Goal: Check status: Check status

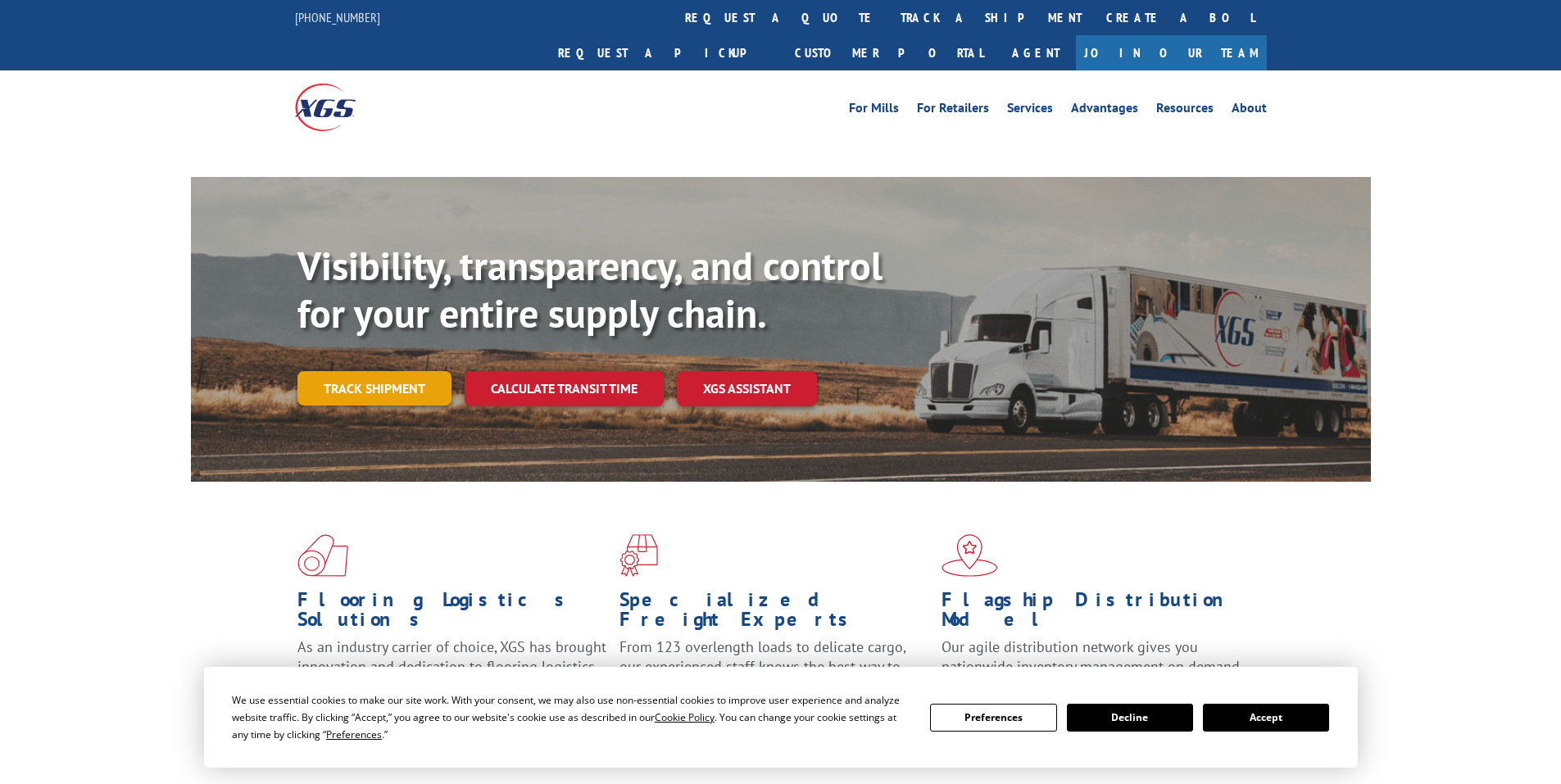
click at [377, 371] on link "Track shipment" at bounding box center [375, 389] width 154 height 35
click at [1263, 723] on button "Accept" at bounding box center [1266, 718] width 126 height 28
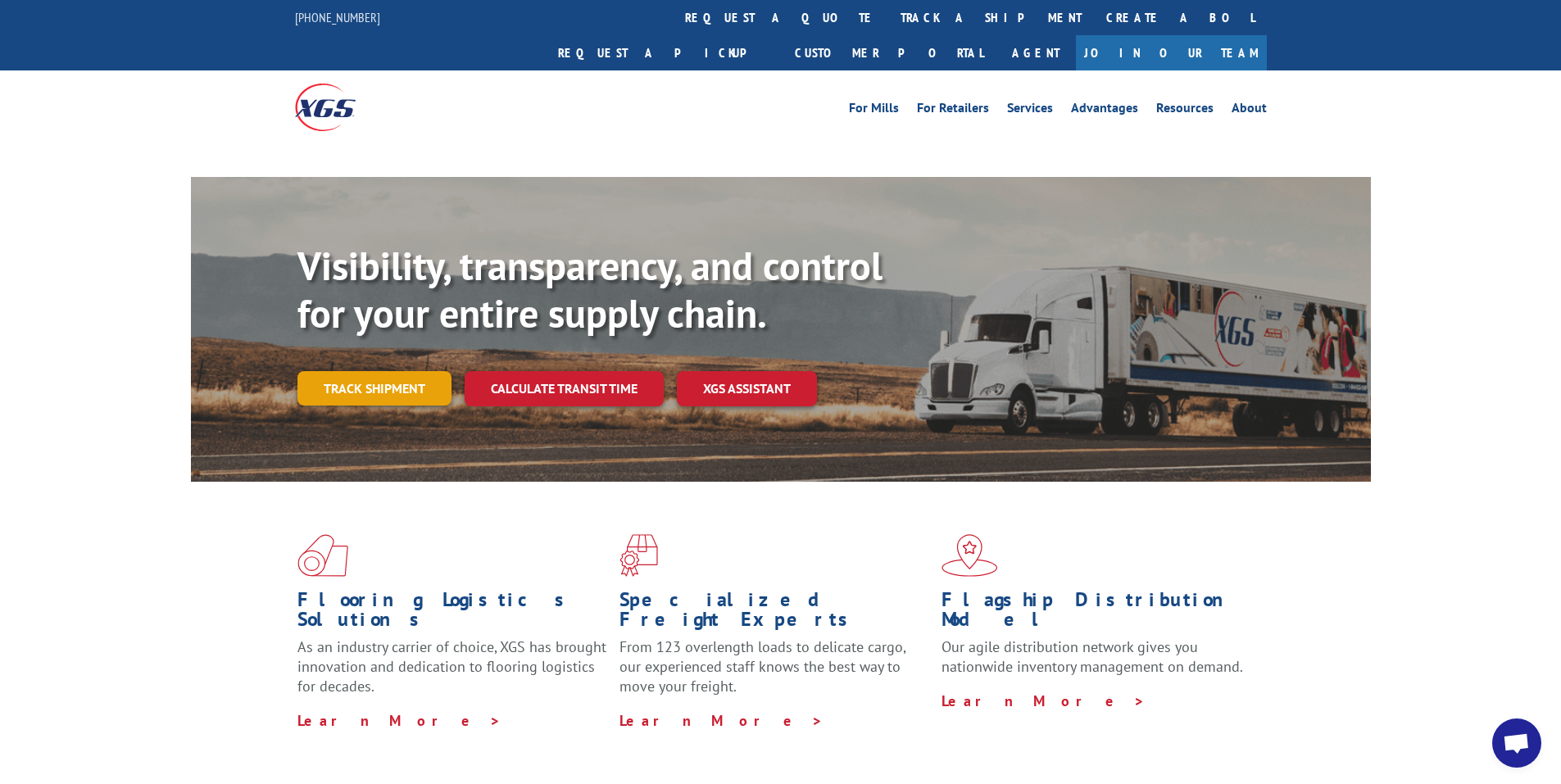
click at [400, 371] on link "Track shipment" at bounding box center [375, 389] width 154 height 35
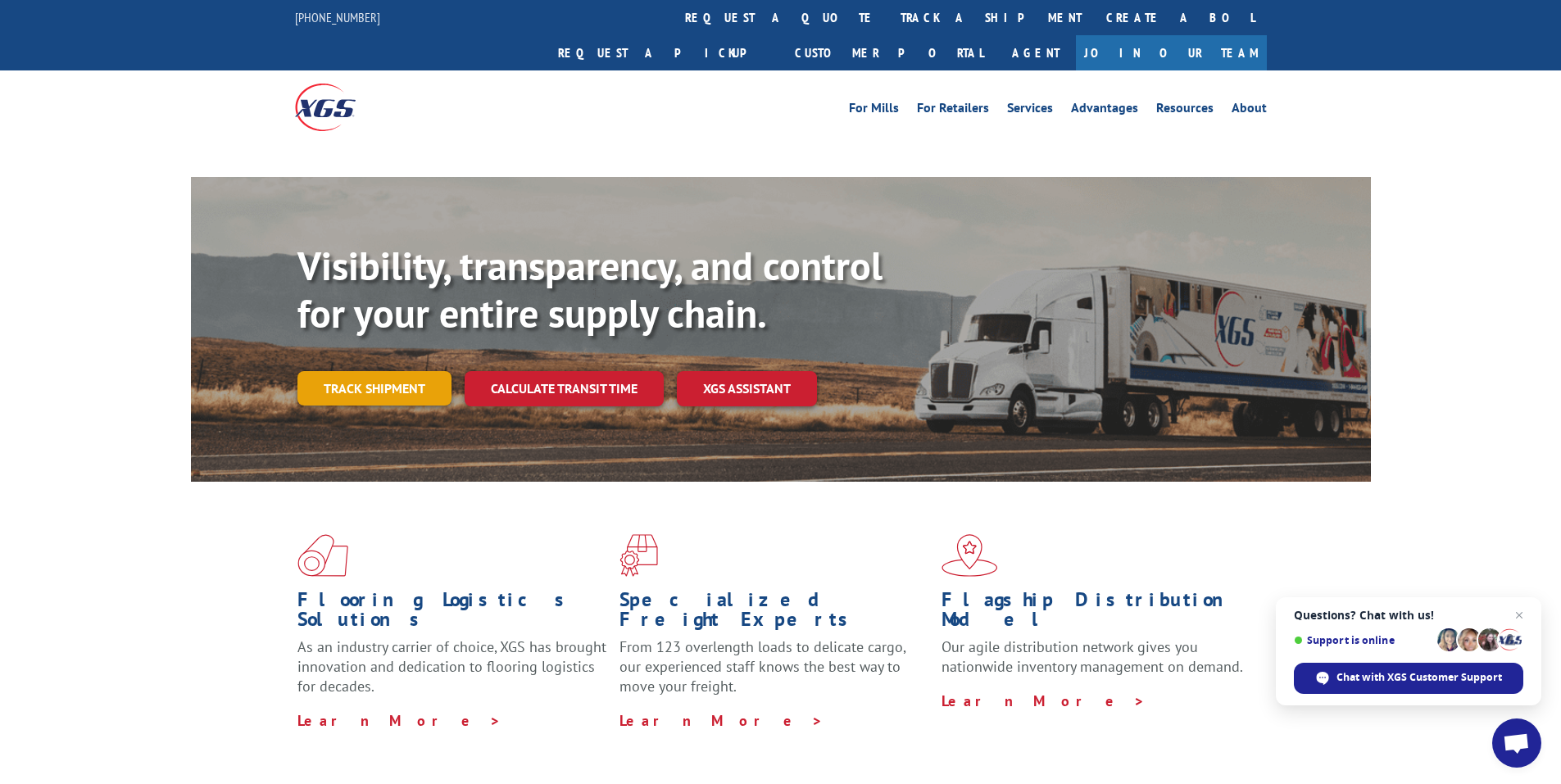
click at [356, 371] on link "Track shipment" at bounding box center [375, 389] width 154 height 35
click at [375, 371] on link "Track shipment" at bounding box center [375, 389] width 154 height 35
click at [1520, 609] on span "Close chat" at bounding box center [1519, 615] width 21 height 21
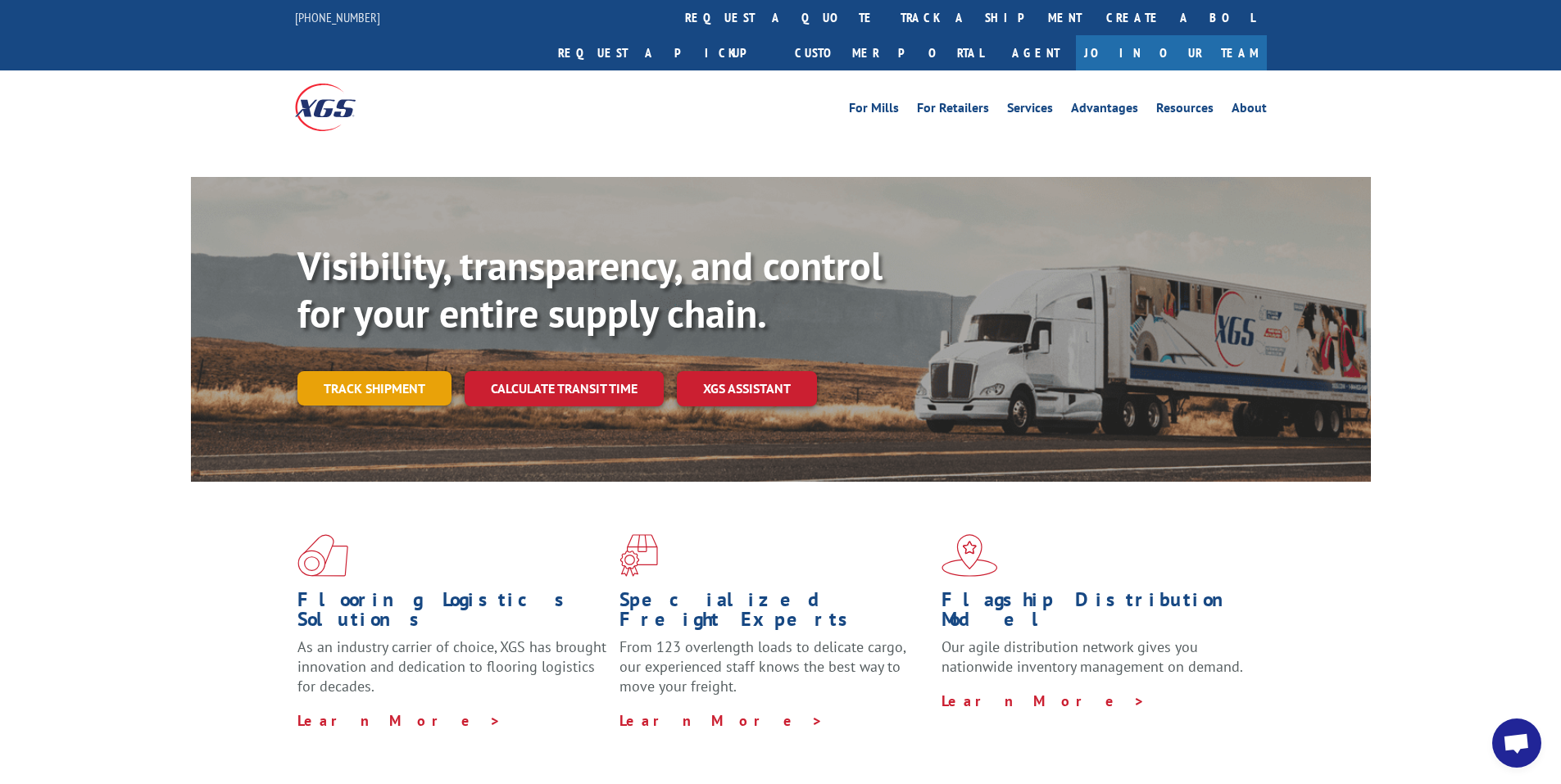
click at [414, 371] on link "Track shipment" at bounding box center [375, 389] width 154 height 35
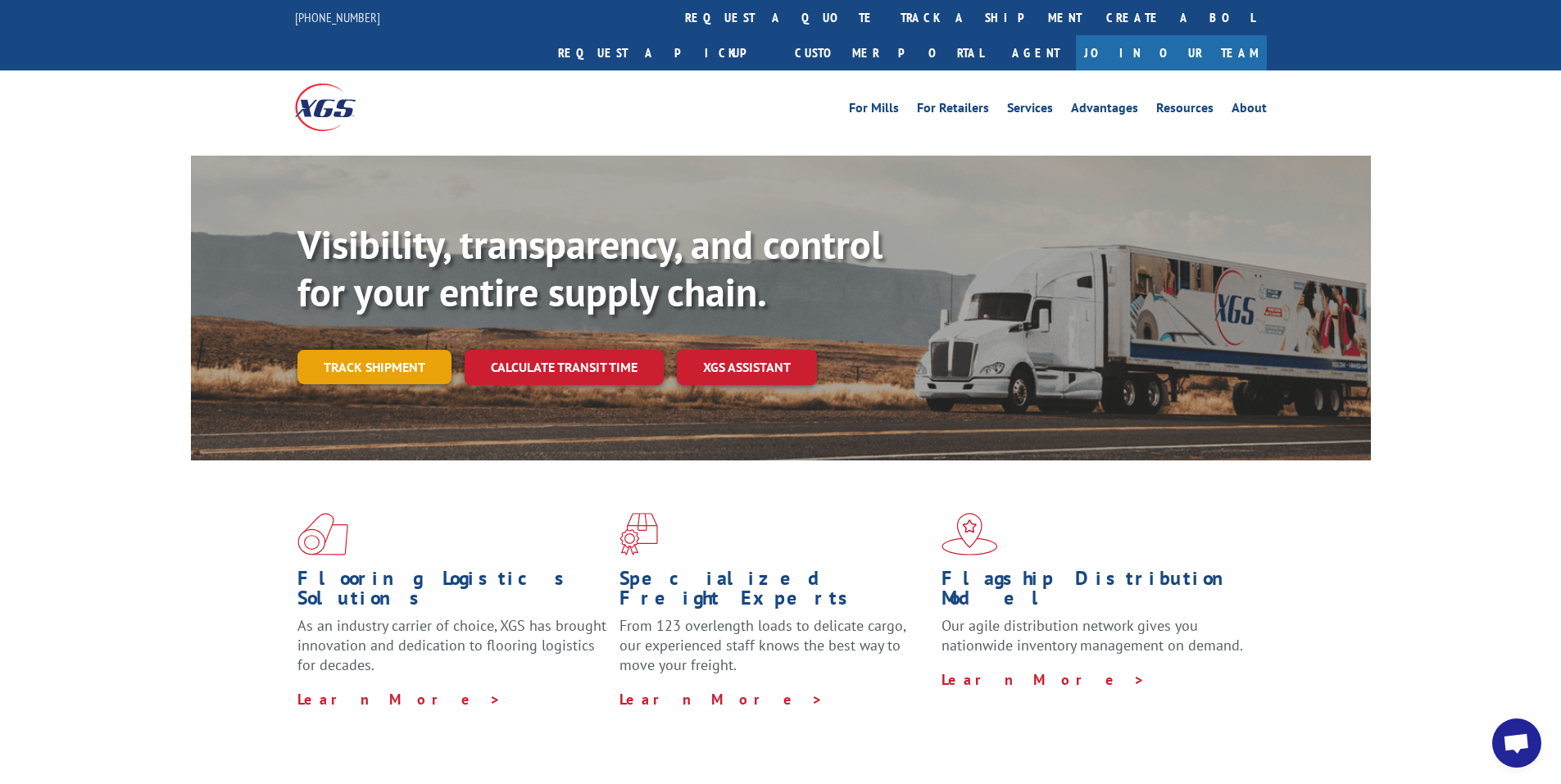
click at [394, 350] on link "Track shipment" at bounding box center [375, 367] width 154 height 35
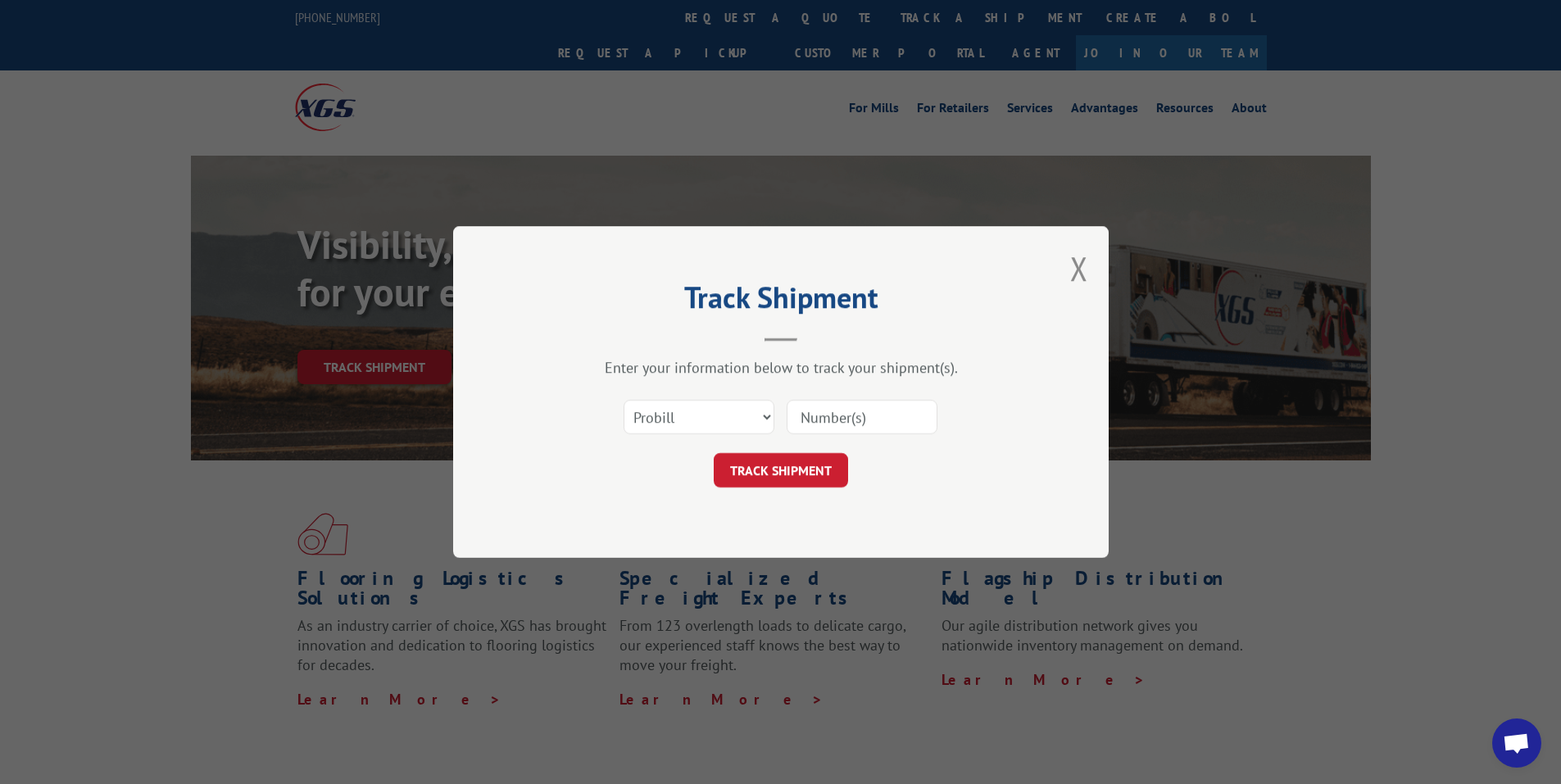
drag, startPoint x: 662, startPoint y: 399, endPoint x: 689, endPoint y: 412, distance: 30.0
click at [666, 399] on div "Select category... Probill BOL PO" at bounding box center [699, 416] width 149 height 37
click at [676, 414] on select "Select category... Probill BOL PO" at bounding box center [699, 417] width 151 height 35
select select "po"
click at [623, 399] on select "Select category... Probill BOL PO" at bounding box center [699, 417] width 151 height 35
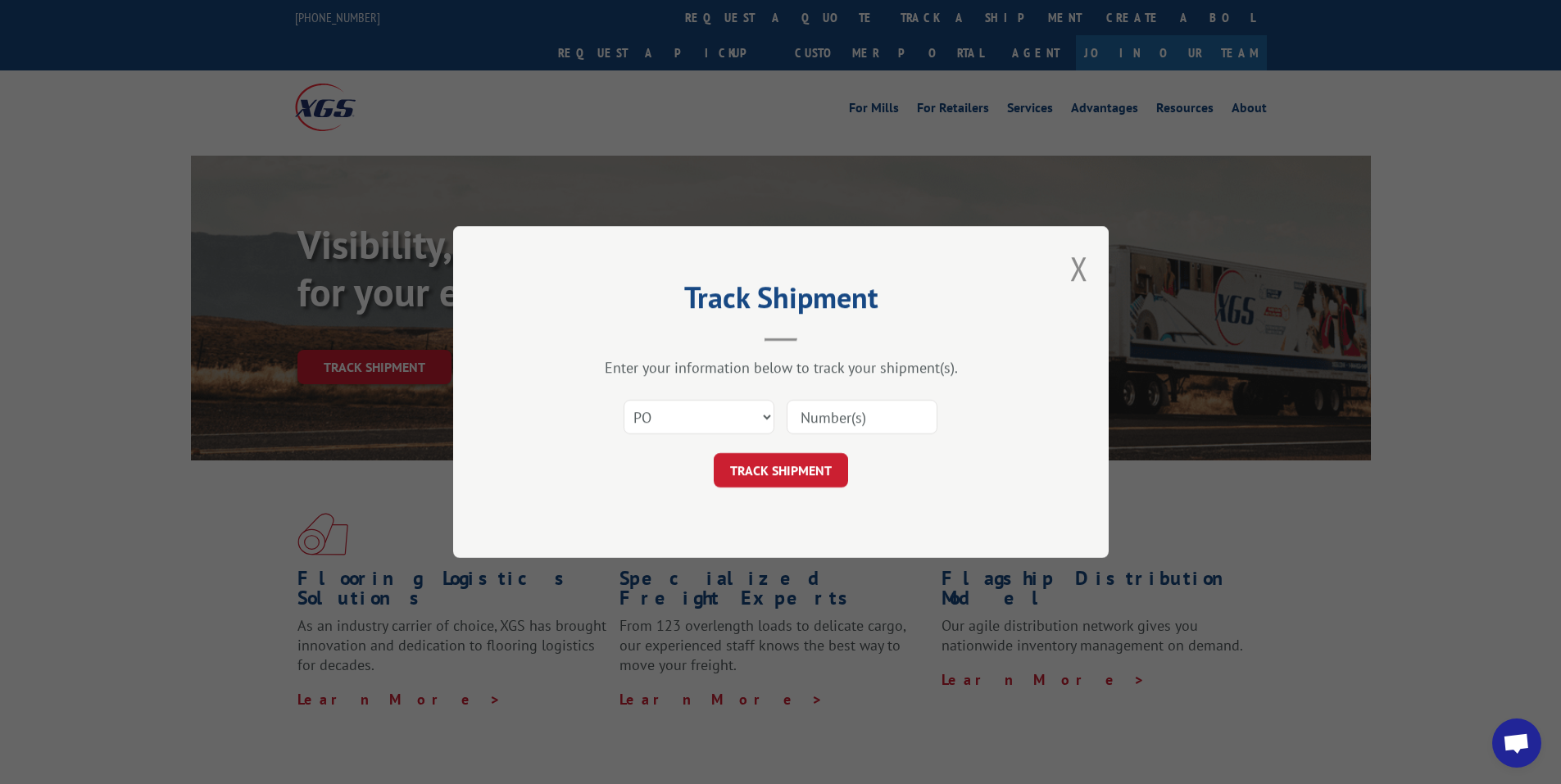
click at [843, 423] on input at bounding box center [862, 417] width 151 height 35
paste input "75507593"
type input "75507593"
click at [808, 463] on button "TRACK SHIPMENT" at bounding box center [781, 471] width 134 height 35
